Goal: Ask a question

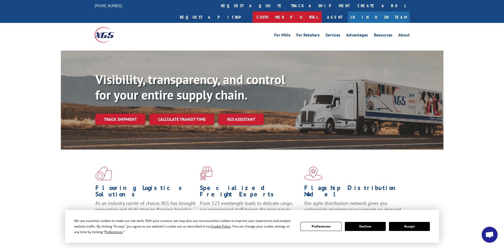
click at [322, 11] on link "Customer Portal" at bounding box center [287, 16] width 69 height 11
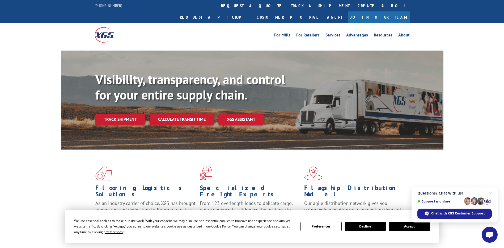
click at [493, 231] on span "Open chat" at bounding box center [489, 234] width 9 height 7
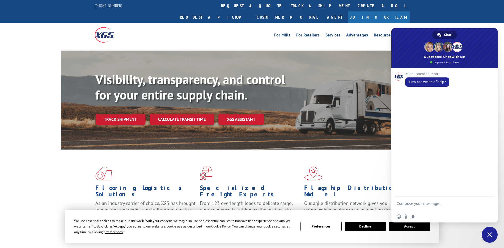
click at [445, 36] on span "Chat" at bounding box center [447, 35] width 7 height 8
click at [435, 63] on span at bounding box center [444, 48] width 106 height 40
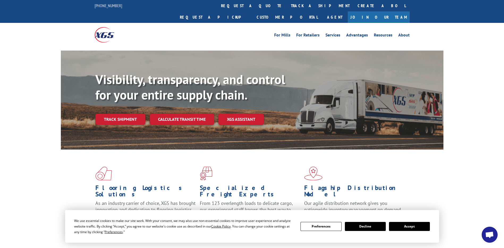
click at [488, 234] on span "Open chat" at bounding box center [489, 234] width 9 height 7
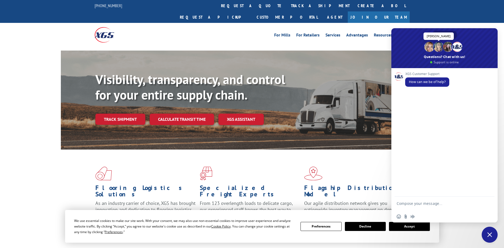
click at [438, 51] on span at bounding box center [438, 47] width 10 height 10
click at [438, 36] on span at bounding box center [439, 35] width 4 height 4
click at [441, 35] on div "Chat" at bounding box center [444, 35] width 24 height 8
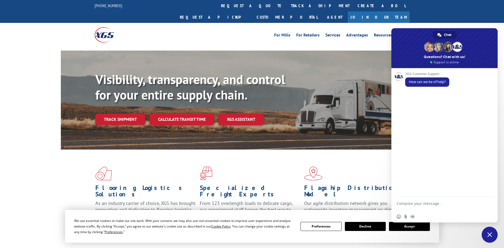
click at [425, 203] on textarea "Compose your message..." at bounding box center [438, 206] width 84 height 10
type textarea "Hi"
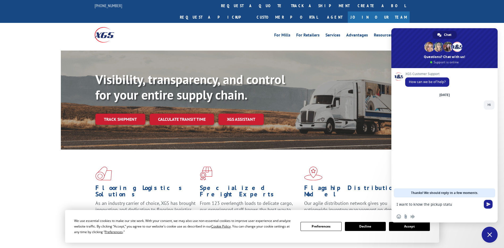
type textarea "I want to know the pickup status"
click at [76, 202] on div "Flooring Logistics Solutions As an industry carrier of choice, XGS has brought …" at bounding box center [252, 197] width 382 height 97
click at [432, 207] on form at bounding box center [438, 204] width 84 height 14
click at [433, 204] on textarea "Compose your message..." at bounding box center [438, 204] width 84 height 5
paste textarea "Shipper name: Magic Transport Shipper address: [STREET_ADDRESS] Destination zip…"
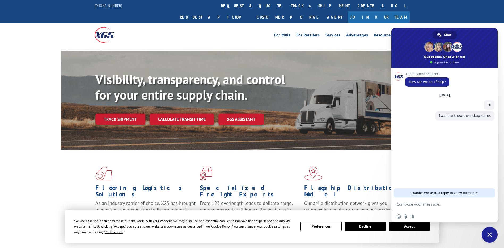
type textarea "Shipper name: Magic Transport Shipper address: [STREET_ADDRESS] Destination zip…"
